Goal: Information Seeking & Learning: Learn about a topic

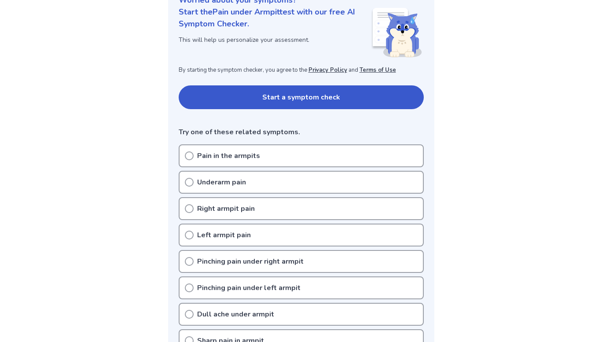
scroll to position [155, 0]
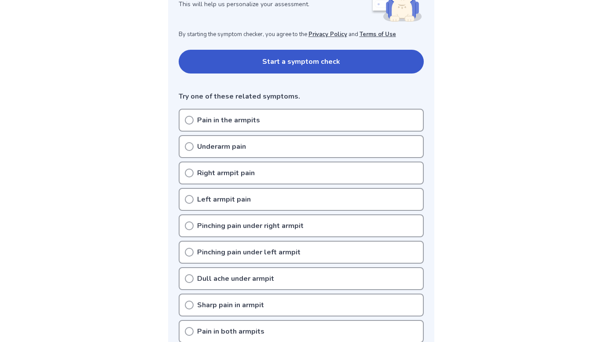
click at [188, 125] on div "Pain in the armpits" at bounding box center [301, 120] width 245 height 23
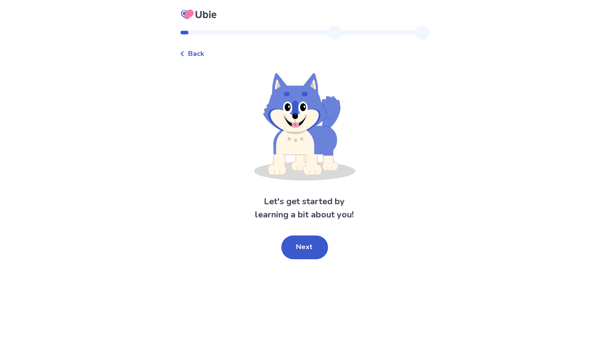
click at [241, 120] on div "Let's get started by learning a bit about you! Next" at bounding box center [305, 166] width 250 height 186
click at [304, 247] on button "Next" at bounding box center [304, 247] width 47 height 24
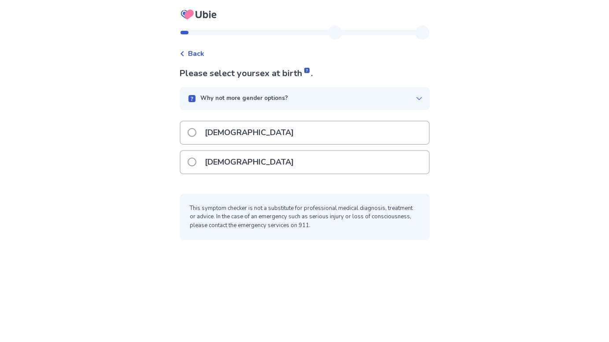
click at [237, 133] on div "[DEMOGRAPHIC_DATA]" at bounding box center [304, 132] width 248 height 22
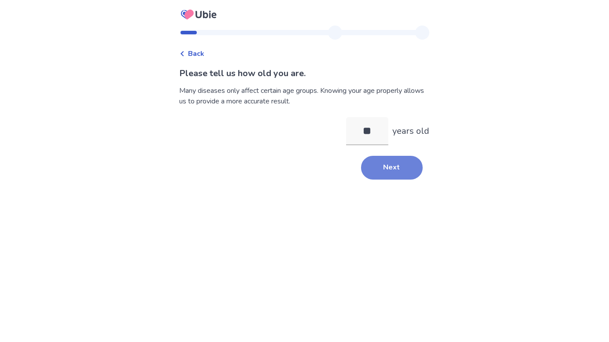
type input "**"
click at [367, 164] on button "Next" at bounding box center [392, 168] width 62 height 24
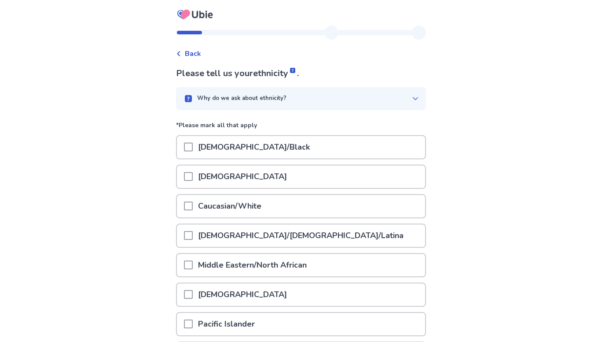
click at [224, 209] on p "Caucasian/White" at bounding box center [230, 206] width 74 height 22
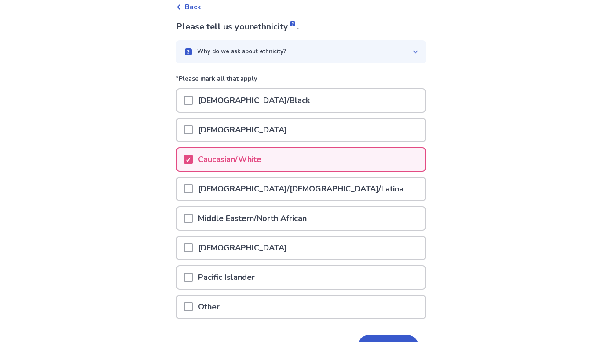
scroll to position [66, 0]
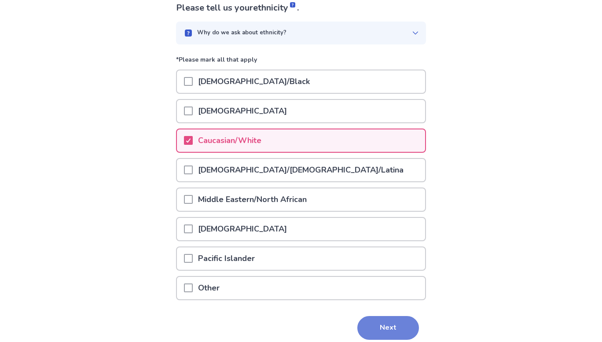
click at [403, 321] on button "Next" at bounding box center [388, 328] width 62 height 24
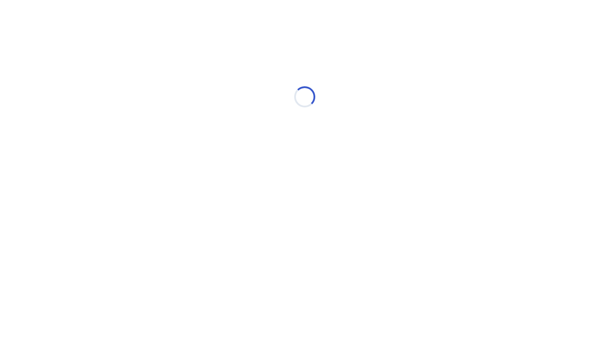
scroll to position [0, 0]
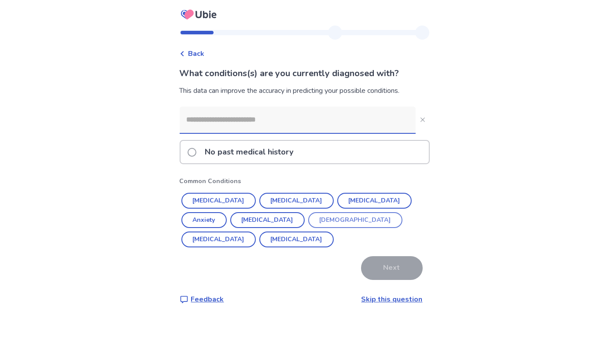
click at [308, 220] on button "Asthma" at bounding box center [355, 220] width 94 height 16
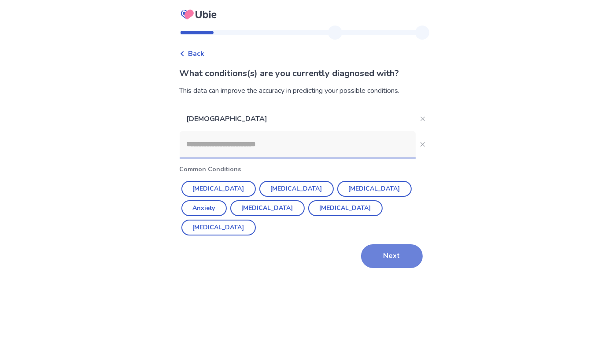
click at [386, 250] on button "Next" at bounding box center [392, 256] width 62 height 24
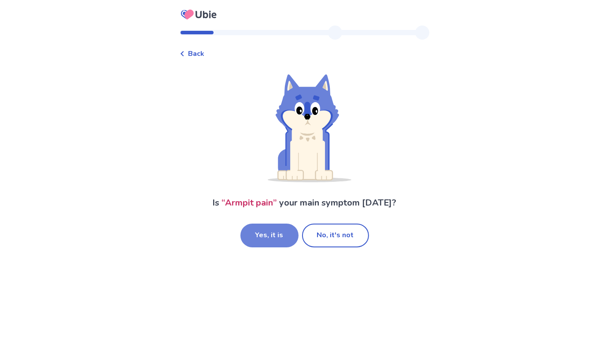
click at [267, 236] on button "Yes, it is" at bounding box center [269, 236] width 58 height 24
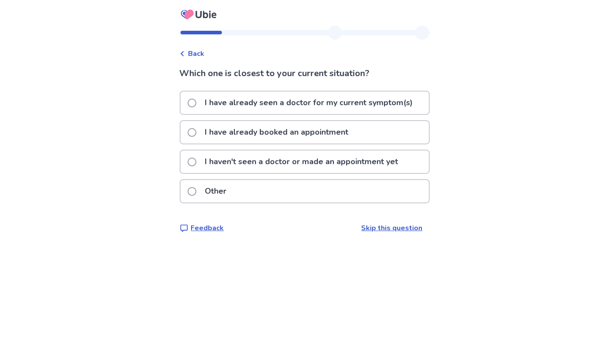
click at [201, 158] on label "I haven't seen a doctor or made an appointment yet" at bounding box center [295, 161] width 216 height 22
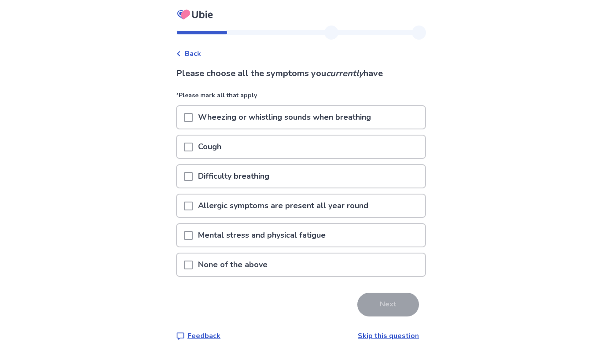
click at [227, 267] on p "None of the above" at bounding box center [233, 264] width 80 height 22
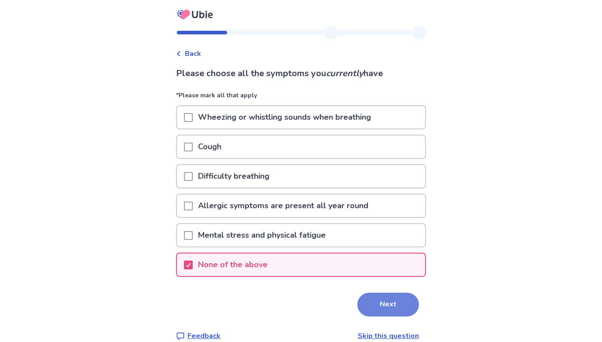
click at [395, 305] on button "Next" at bounding box center [388, 305] width 62 height 24
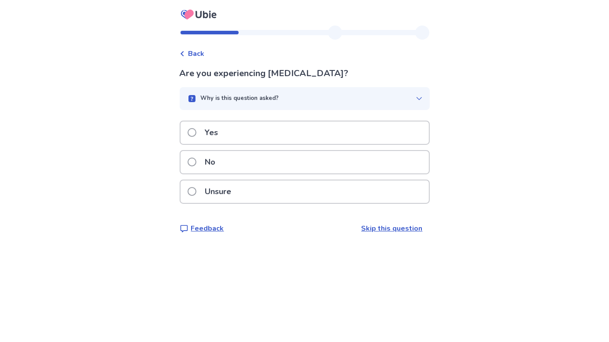
click at [237, 164] on div "No" at bounding box center [304, 162] width 248 height 22
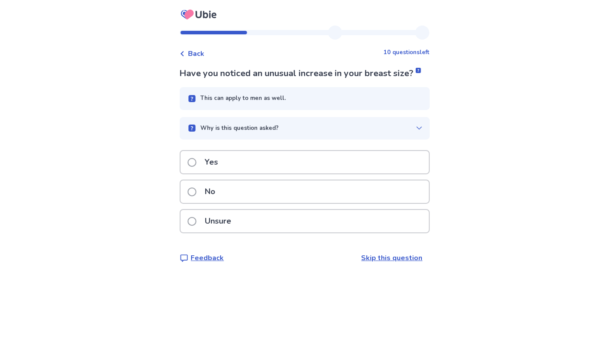
click at [255, 203] on div "No" at bounding box center [304, 191] width 248 height 22
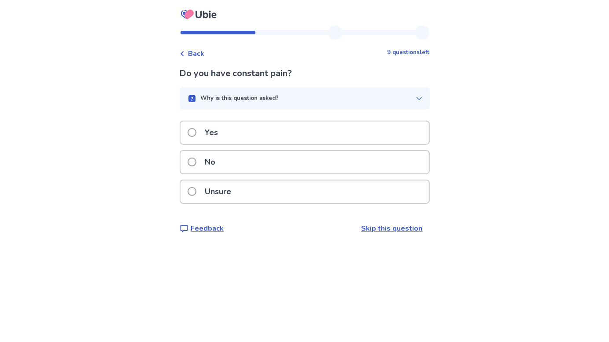
click at [220, 159] on p "No" at bounding box center [210, 162] width 21 height 22
click at [260, 164] on div "No" at bounding box center [304, 162] width 248 height 22
click at [256, 167] on div "No" at bounding box center [304, 162] width 248 height 22
click at [242, 163] on div "No" at bounding box center [304, 162] width 248 height 22
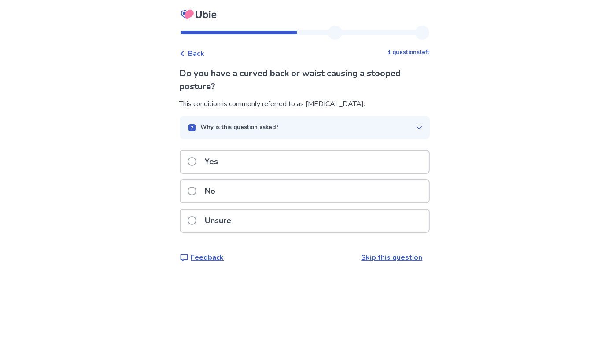
click at [239, 185] on div "No" at bounding box center [304, 191] width 248 height 22
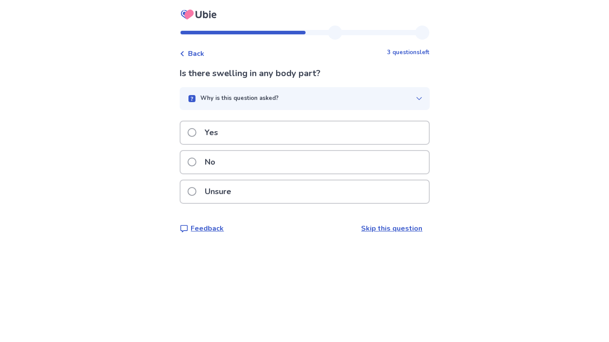
click at [238, 164] on div "No" at bounding box center [304, 162] width 248 height 22
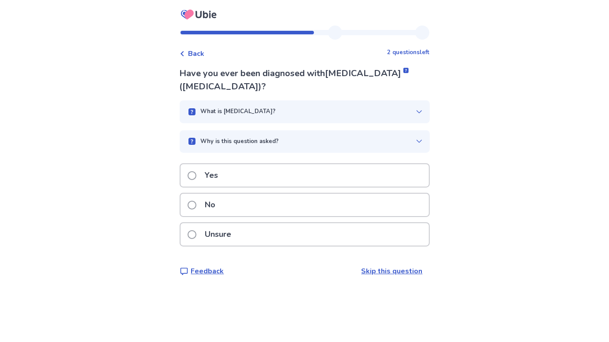
click at [248, 209] on div "No" at bounding box center [304, 205] width 248 height 22
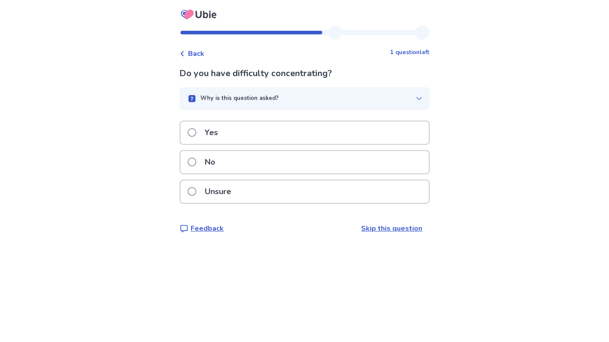
click at [248, 161] on div "No" at bounding box center [304, 162] width 248 height 22
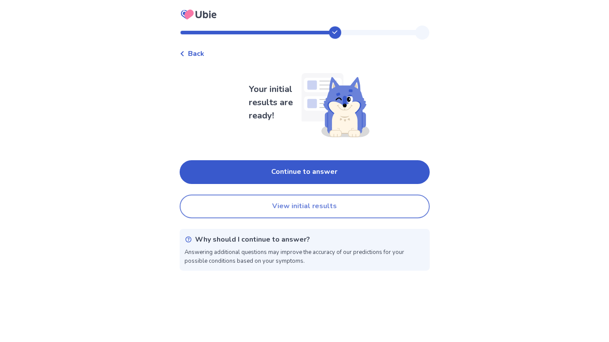
click at [287, 201] on button "View initial results" at bounding box center [305, 207] width 250 height 24
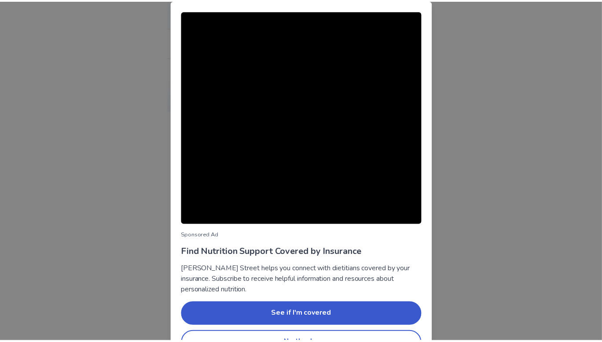
scroll to position [24, 0]
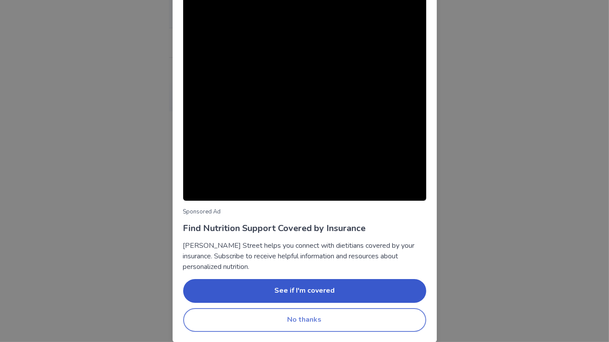
click at [339, 316] on button "No thanks" at bounding box center [304, 320] width 243 height 24
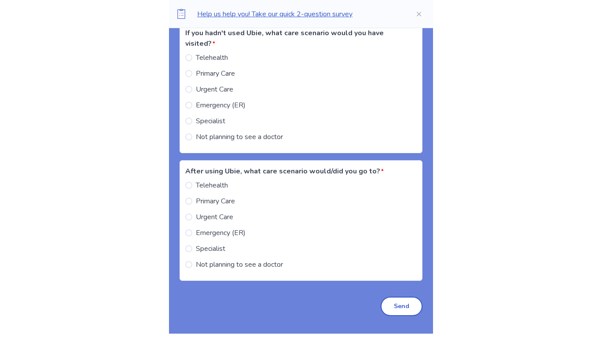
scroll to position [0, 0]
